Goal: Find specific page/section: Find specific page/section

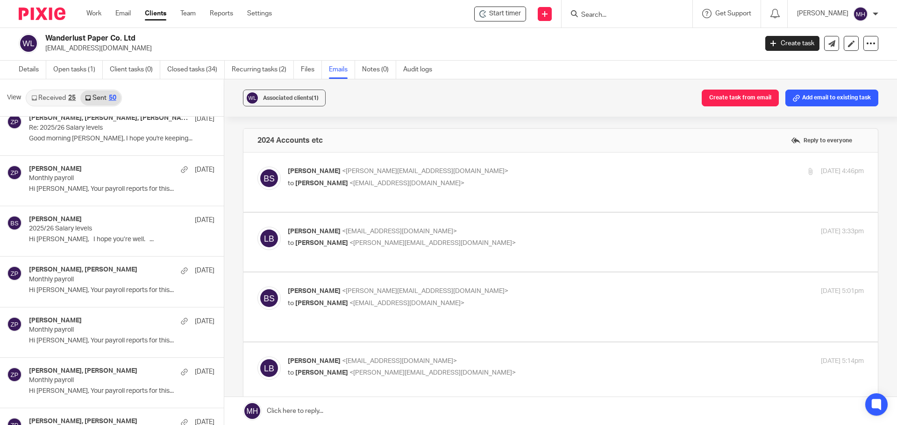
scroll to position [410, 0]
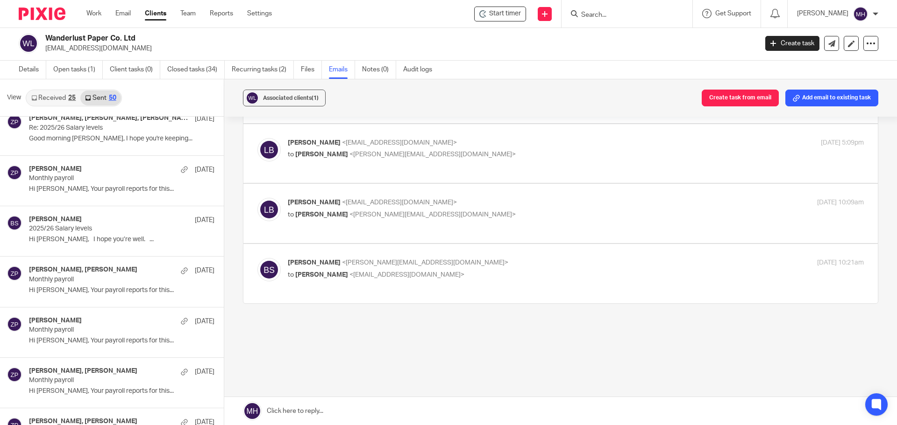
click at [597, 14] on input "Search" at bounding box center [622, 15] width 84 height 8
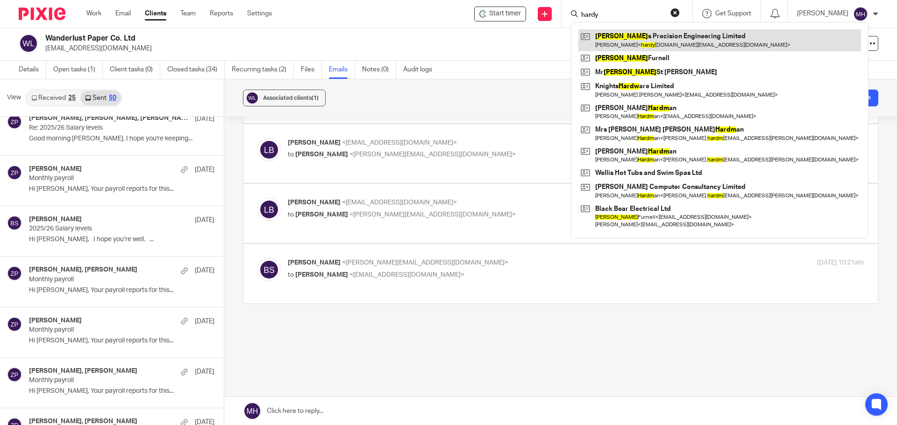
type input "hardy"
click at [619, 35] on link at bounding box center [719, 39] width 283 height 21
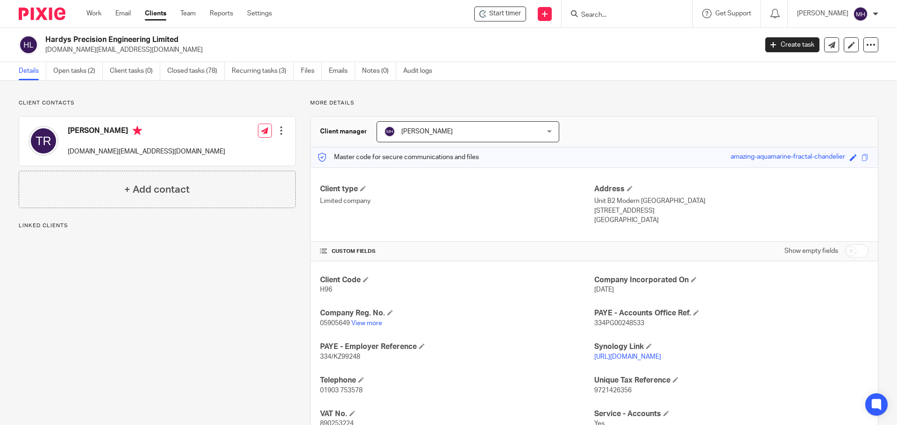
click at [36, 40] on div "Hardys Precision Engineering Limited [DOMAIN_NAME][EMAIL_ADDRESS][DOMAIN_NAME]" at bounding box center [385, 45] width 732 height 20
drag, startPoint x: 689, startPoint y: 212, endPoint x: 590, endPoint y: 202, distance: 100.0
click at [594, 202] on div "Address Unit B2 Modern Moulds Business Centre, Commerce Way Lancing, West Susse…" at bounding box center [731, 204] width 274 height 41
copy div "Unit B2 Modern Moulds Business Centre, Commerce Way Lancing, West Sussex, BN15 …"
click at [618, 20] on form at bounding box center [629, 14] width 99 height 12
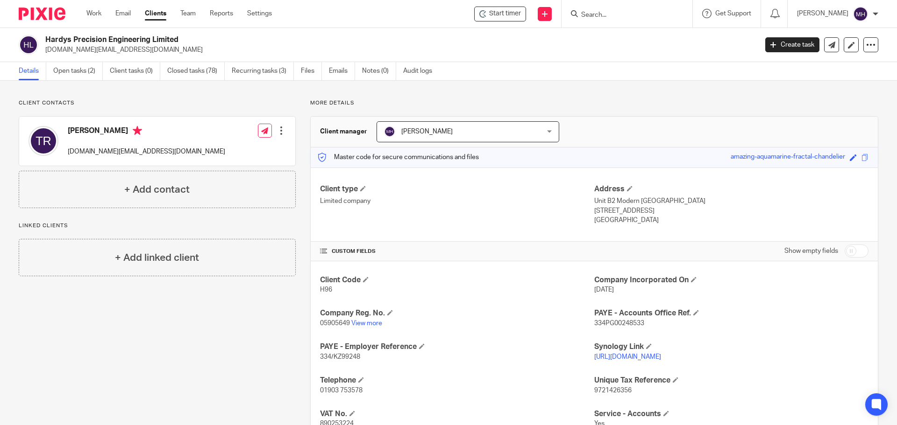
click at [606, 15] on input "Search" at bounding box center [622, 15] width 84 height 8
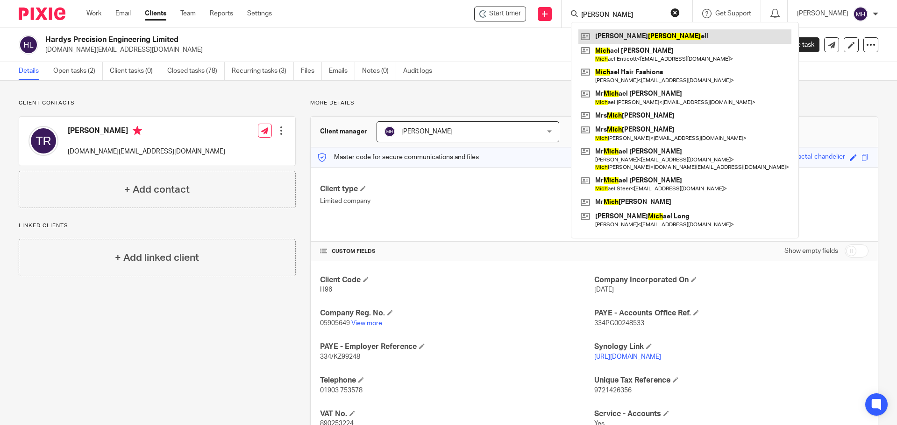
type input "mitch"
click at [614, 35] on link at bounding box center [684, 36] width 213 height 14
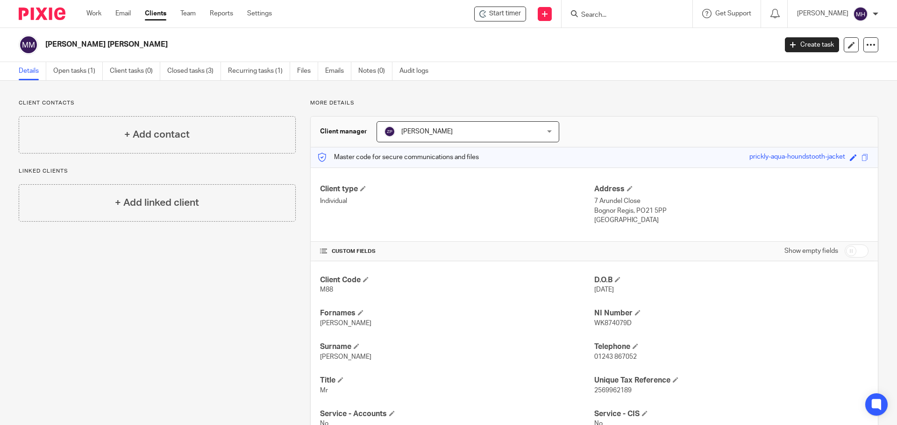
drag, startPoint x: 657, startPoint y: 210, endPoint x: 589, endPoint y: 200, distance: 68.4
click at [594, 200] on div "Address [STREET_ADDRESS] [STREET_ADDRESS] [GEOGRAPHIC_DATA]" at bounding box center [731, 204] width 274 height 41
click at [95, 15] on link "Work" at bounding box center [93, 13] width 15 height 9
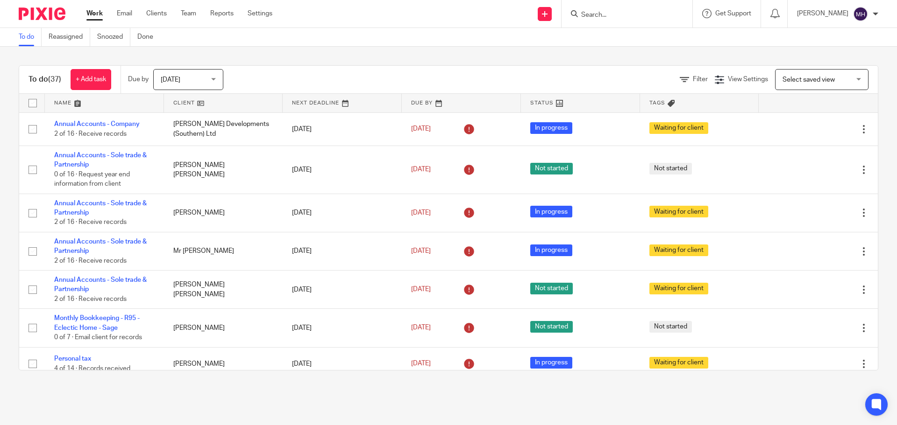
click at [599, 14] on input "Search" at bounding box center [622, 15] width 84 height 8
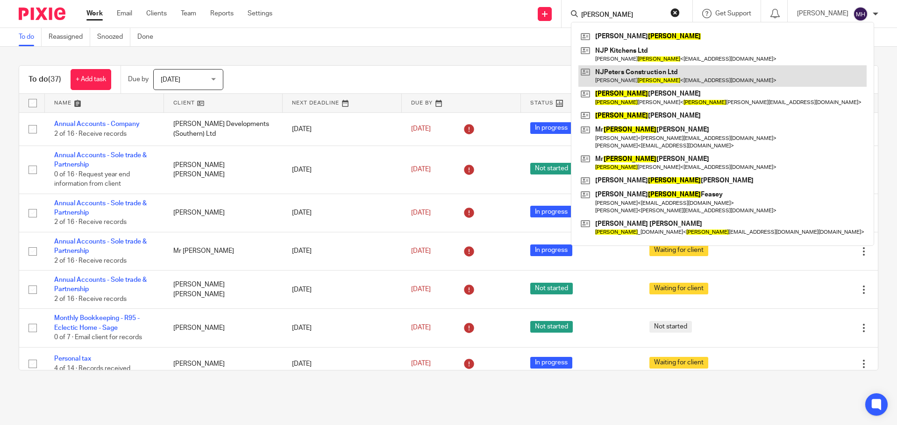
type input "[PERSON_NAME]"
click at [678, 81] on link at bounding box center [722, 75] width 288 height 21
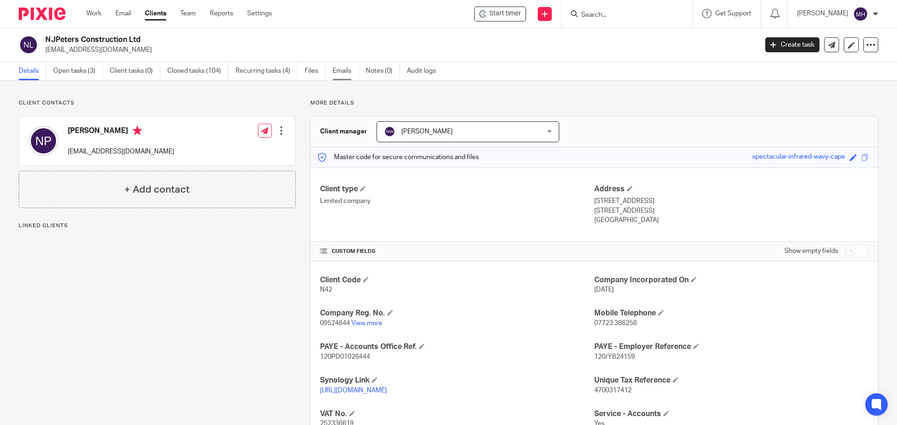
click at [347, 70] on link "Emails" at bounding box center [345, 71] width 26 height 18
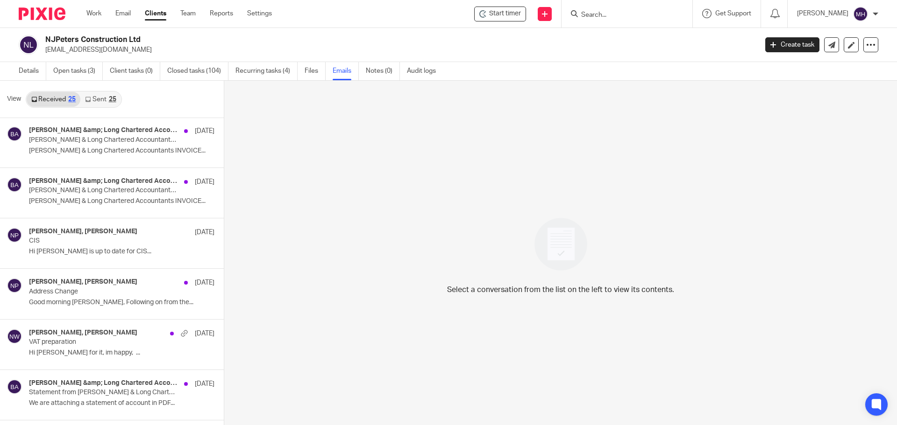
scroll to position [327, 0]
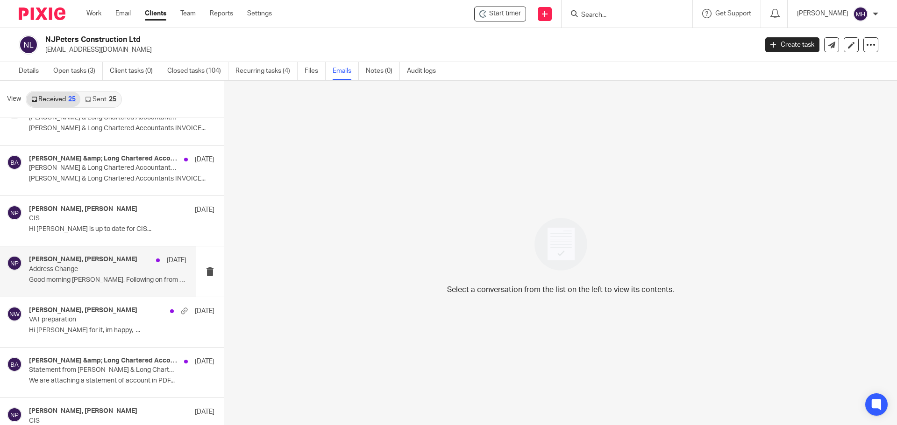
click at [120, 266] on p "Address Change" at bounding box center [92, 270] width 126 height 8
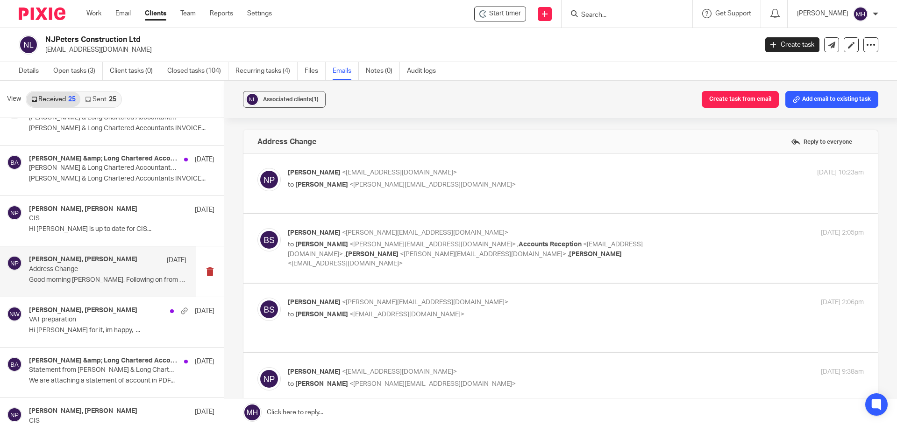
scroll to position [0, 0]
click at [463, 158] on label at bounding box center [560, 183] width 634 height 59
click at [257, 168] on input "checkbox" at bounding box center [257, 168] width 0 height 0
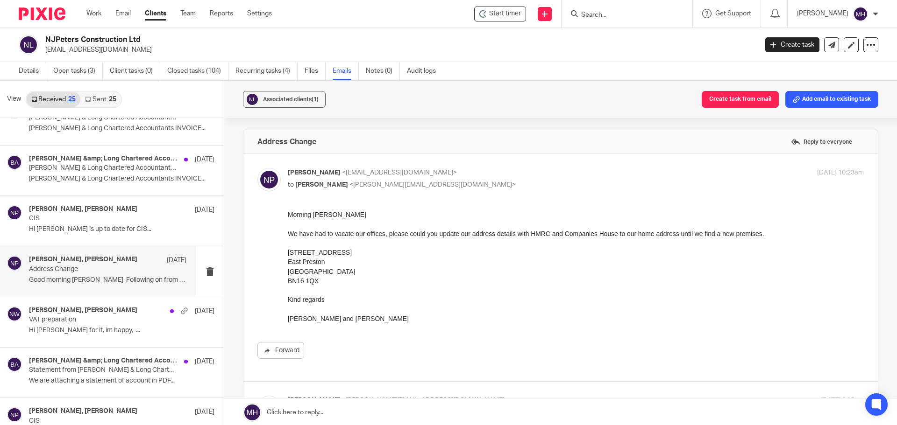
click at [472, 173] on p "Nick Peters <njpeterscarpentry@gmail.com>" at bounding box center [480, 173] width 384 height 10
checkbox input "false"
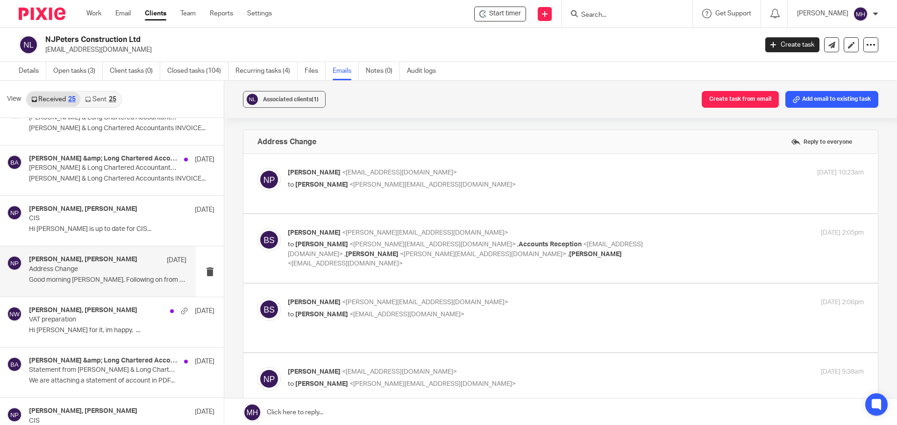
click at [646, 234] on p "Brian Surridge <brian@boldenandlong.co.uk>" at bounding box center [480, 233] width 384 height 10
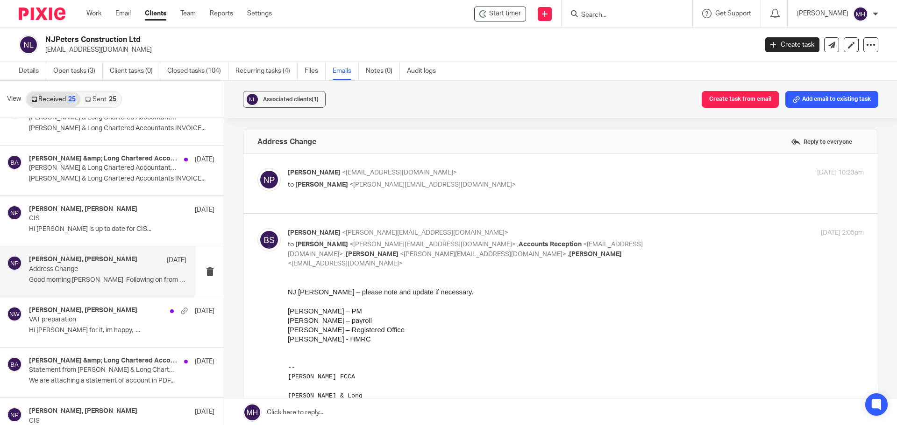
click at [674, 230] on div "4 Jun 2025 2:05pm" at bounding box center [768, 233] width 192 height 10
checkbox input "false"
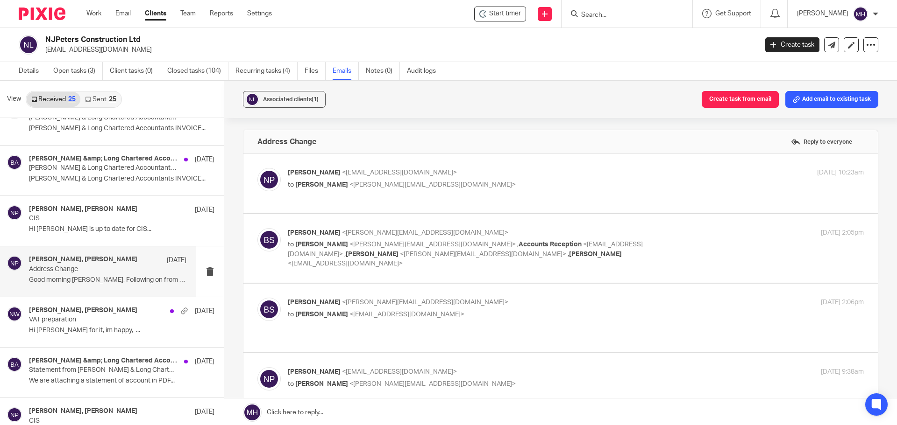
click at [622, 298] on p "Brian Surridge <brian@boldenandlong.co.uk>" at bounding box center [480, 303] width 384 height 10
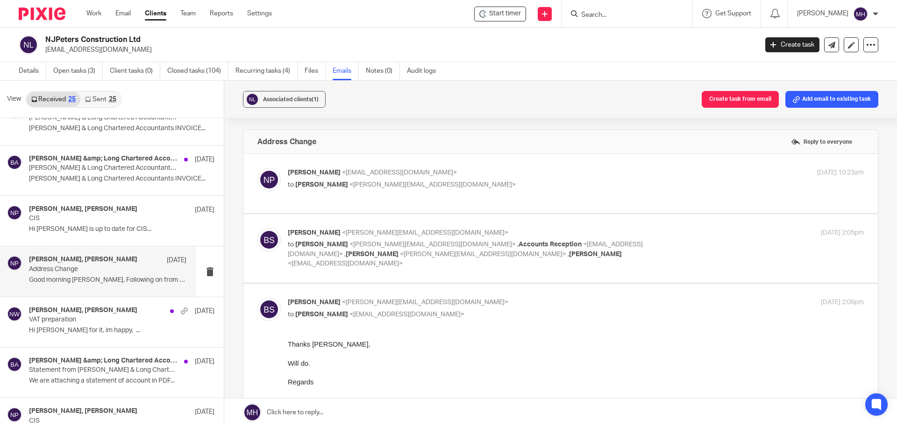
click at [257, 297] on input "checkbox" at bounding box center [257, 297] width 0 height 0
checkbox input "false"
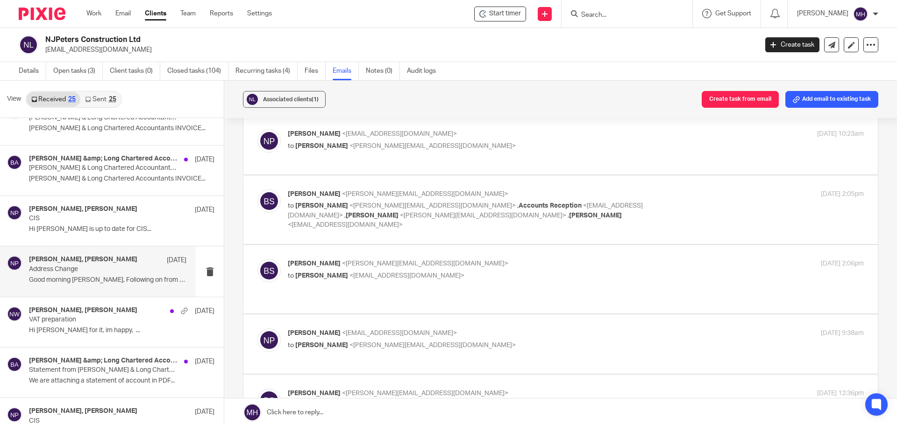
scroll to position [93, 0]
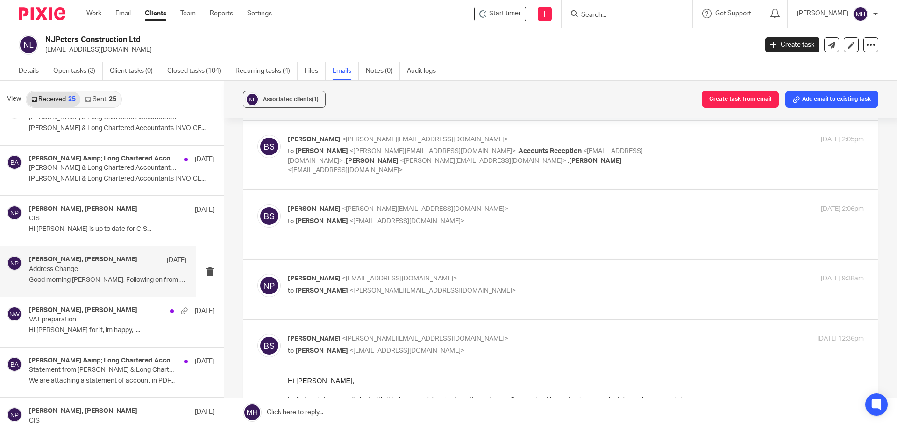
click at [544, 274] on p "Nick Peters <njpeterscarpentry@gmail.com>" at bounding box center [480, 279] width 384 height 10
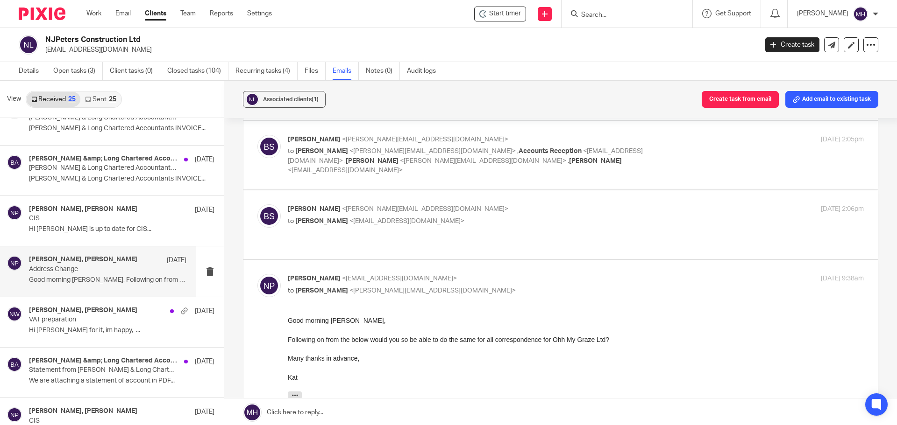
scroll to position [0, 0]
click at [544, 274] on p "Nick Peters <njpeterscarpentry@gmail.com>" at bounding box center [480, 279] width 384 height 10
checkbox input "false"
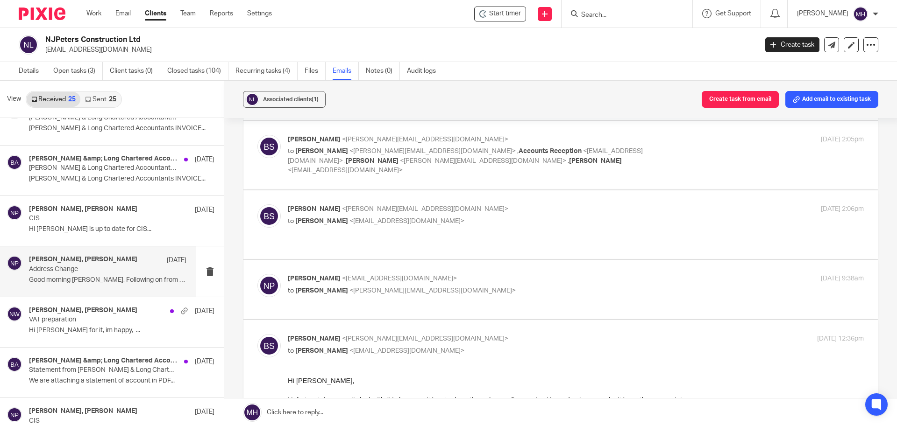
click at [550, 334] on p "Brian Surridge <brian@boldenandlong.co.uk>" at bounding box center [480, 339] width 384 height 10
click at [551, 334] on p "Brian Surridge <brian@boldenandlong.co.uk>" at bounding box center [480, 339] width 384 height 10
checkbox input "true"
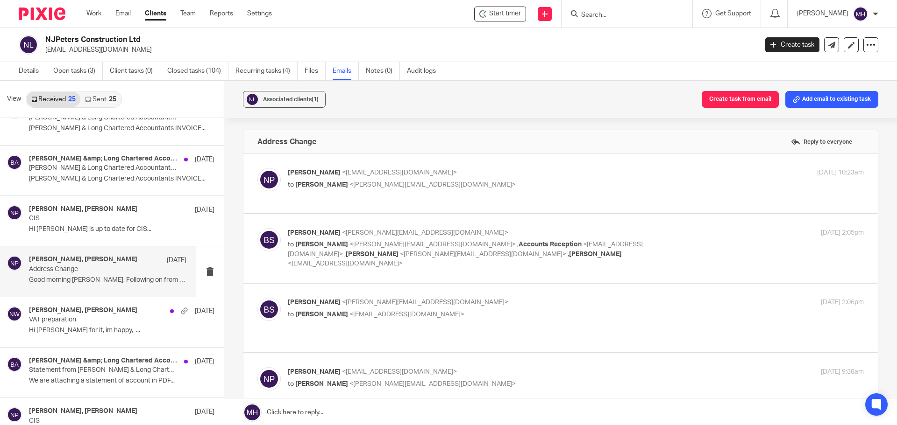
click at [594, 16] on input "Search" at bounding box center [622, 15] width 84 height 8
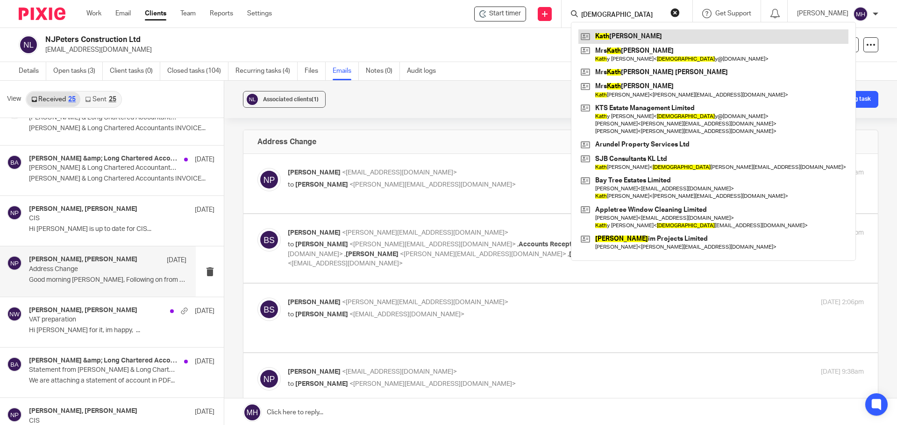
type input "kath"
click at [631, 34] on link at bounding box center [713, 36] width 270 height 14
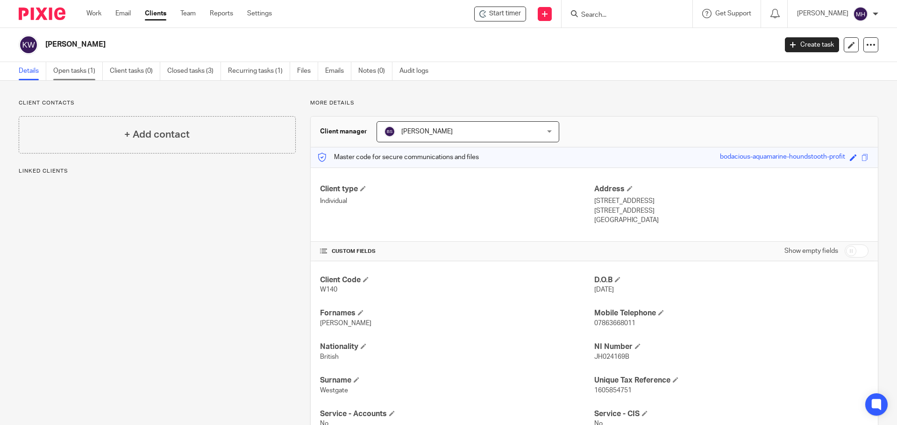
click at [69, 72] on link "Open tasks (1)" at bounding box center [78, 71] width 50 height 18
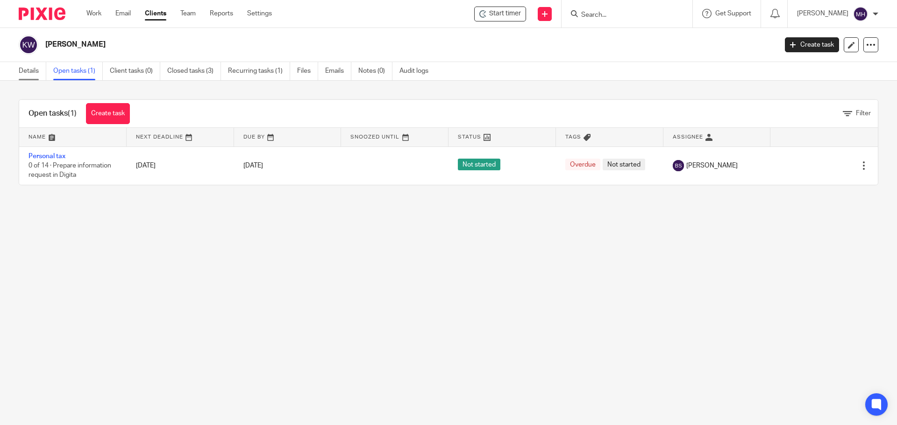
click at [30, 70] on link "Details" at bounding box center [33, 71] width 28 height 18
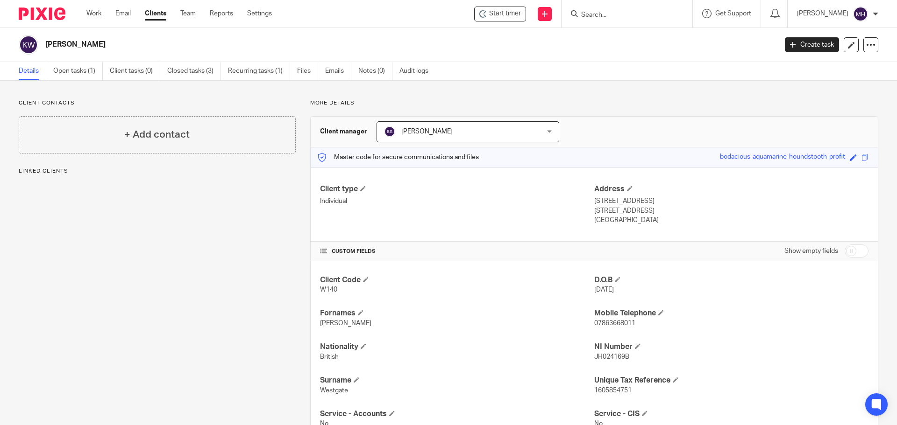
click at [589, 15] on input "Search" at bounding box center [622, 15] width 84 height 8
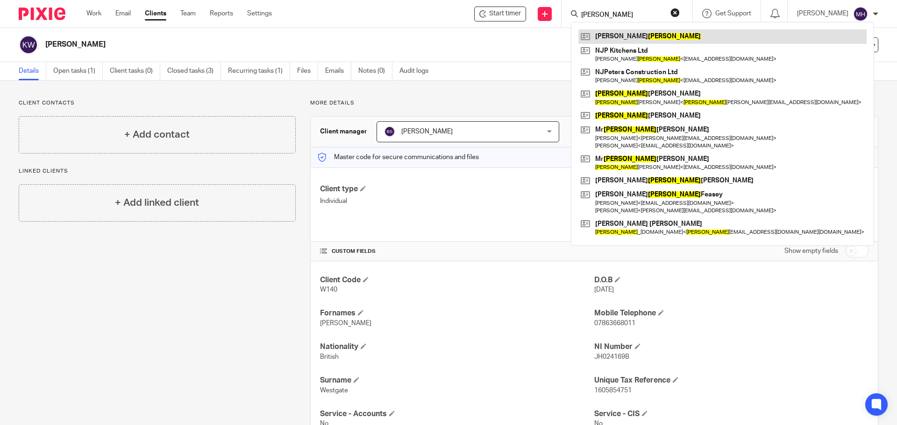
type input "[PERSON_NAME]"
click at [619, 35] on link at bounding box center [722, 36] width 288 height 14
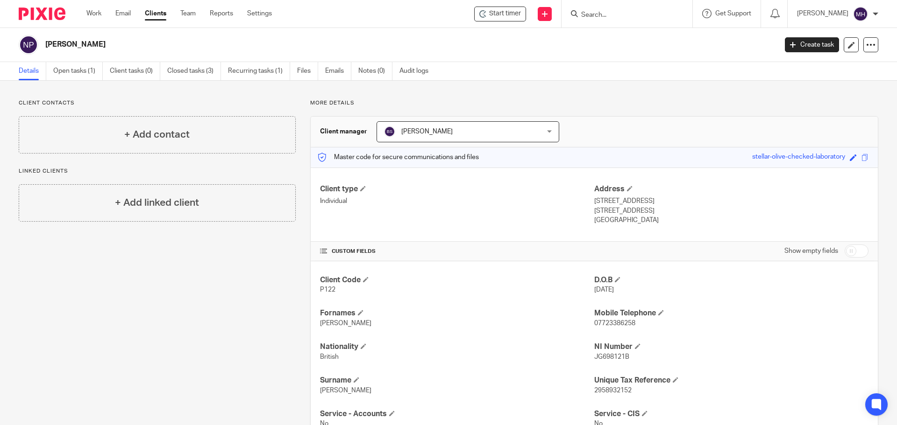
click at [427, 44] on h2 "[PERSON_NAME]" at bounding box center [335, 45] width 580 height 10
